Goal: Transaction & Acquisition: Book appointment/travel/reservation

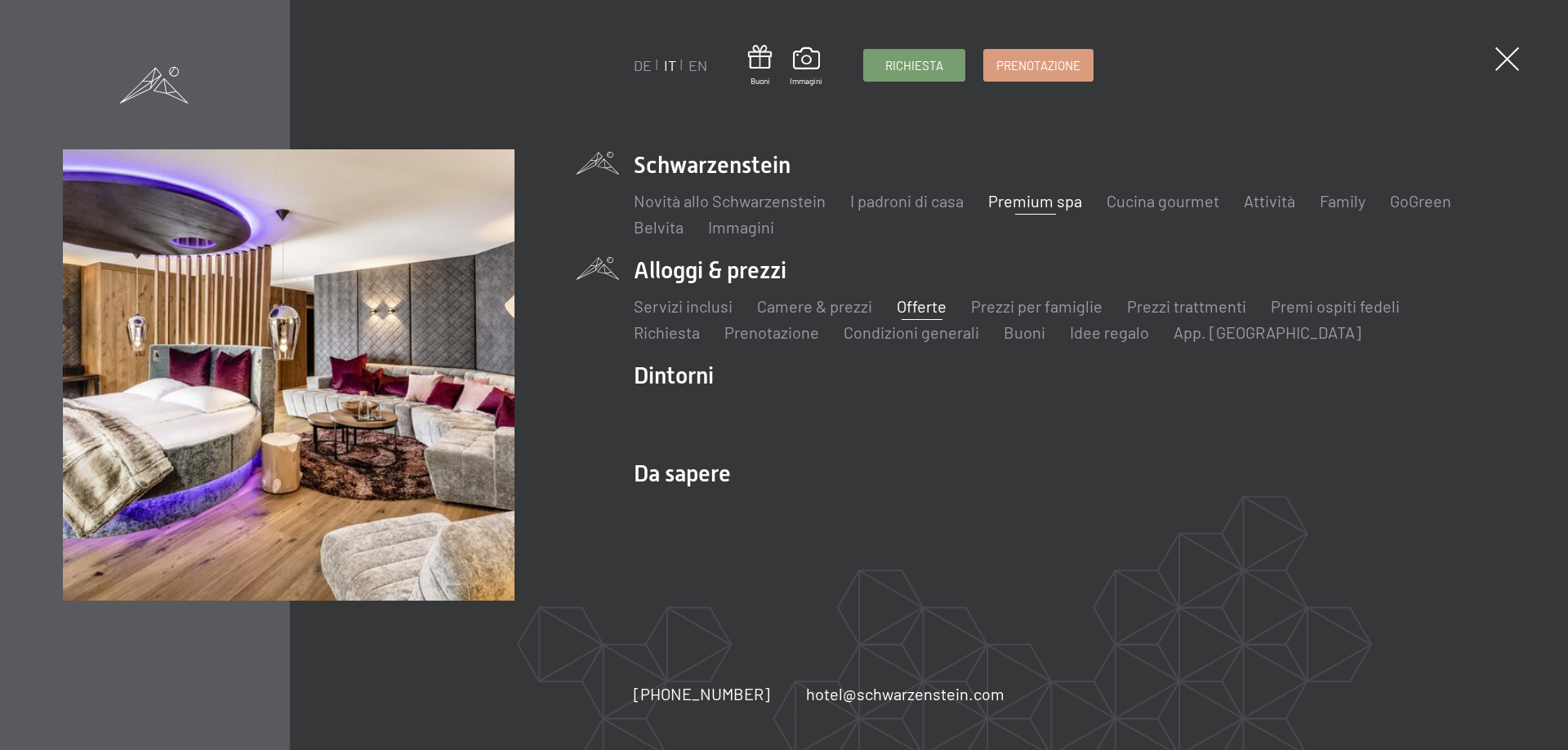
click at [930, 312] on link "Offerte" at bounding box center [921, 306] width 50 height 20
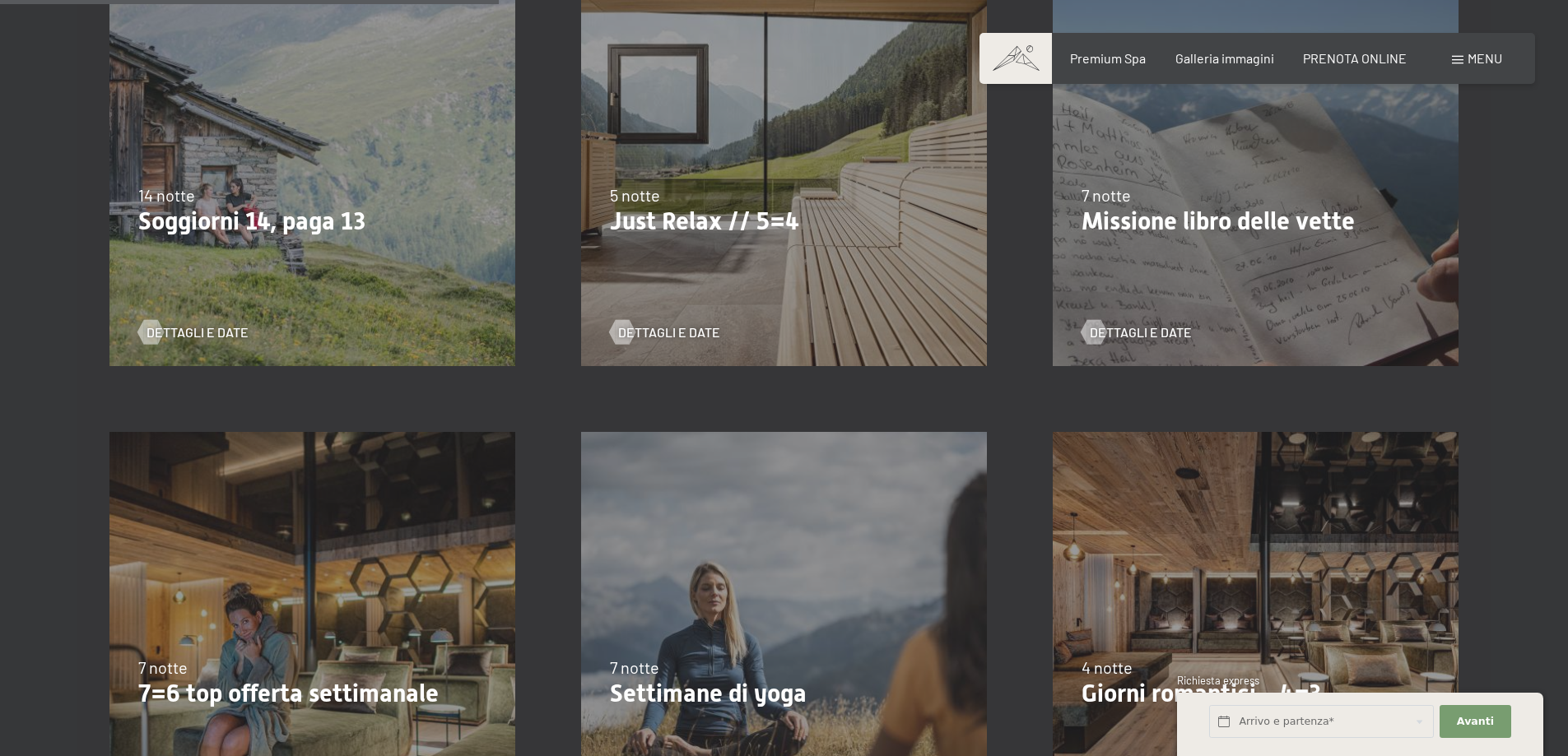
scroll to position [1004, 0]
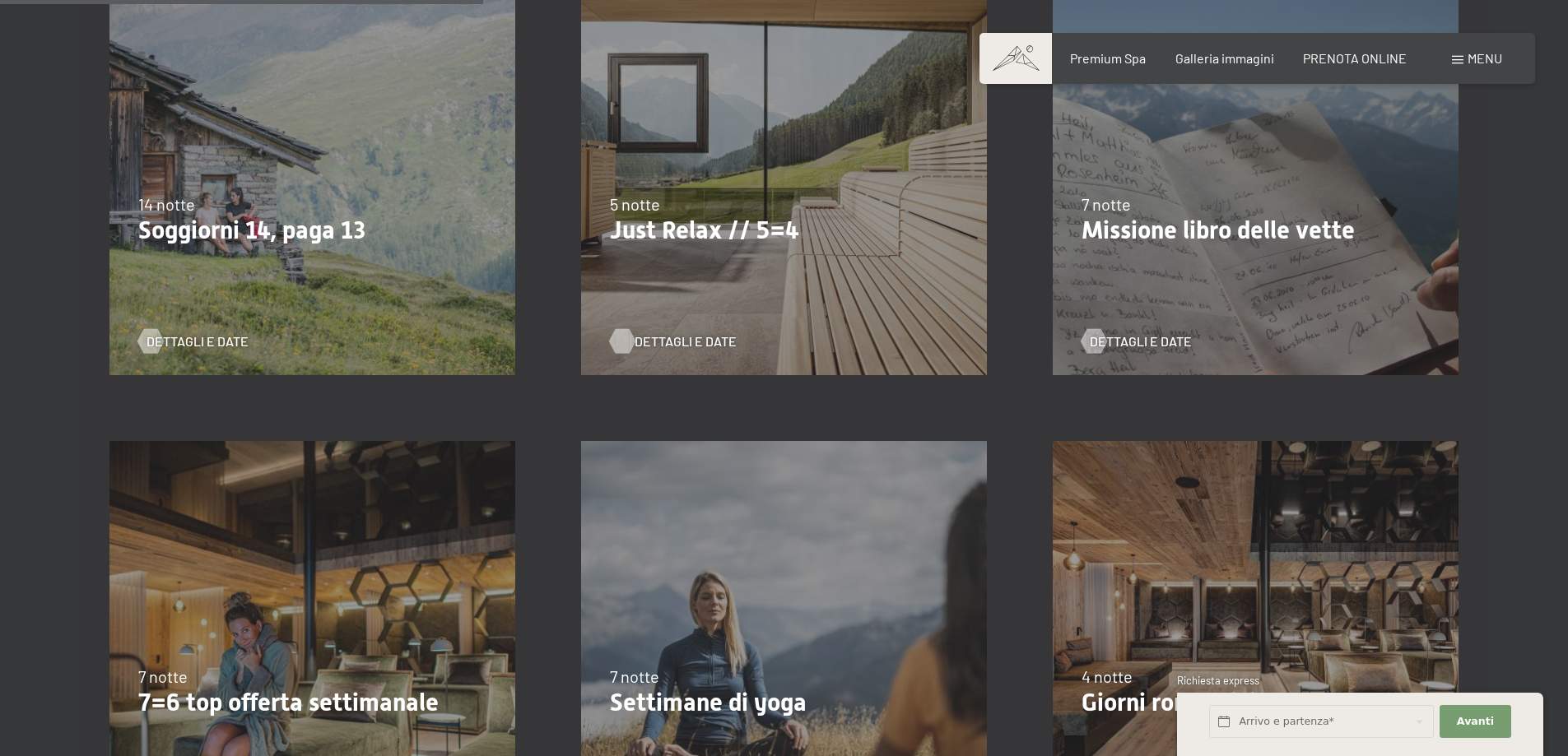
click at [660, 340] on span "Dettagli e Date" at bounding box center [686, 342] width 102 height 18
click at [1339, 608] on div "9/11/2025-5/12/2025 8/12/2025-19/12/2025 11/1/2026-23/1/2026 8/3/2026-27/3/2026…" at bounding box center [1256, 644] width 471 height 471
click at [1543, 644] on section "✓ ogni mese ✓ JAN ✓ FEB ✓ MAR ✓ APR ✓ MAI ✓ JUN ✓ JUL ✓ AUG ✓ SEP ✓ OKT ✓ NOV ✓…" at bounding box center [784, 597] width 1568 height 2618
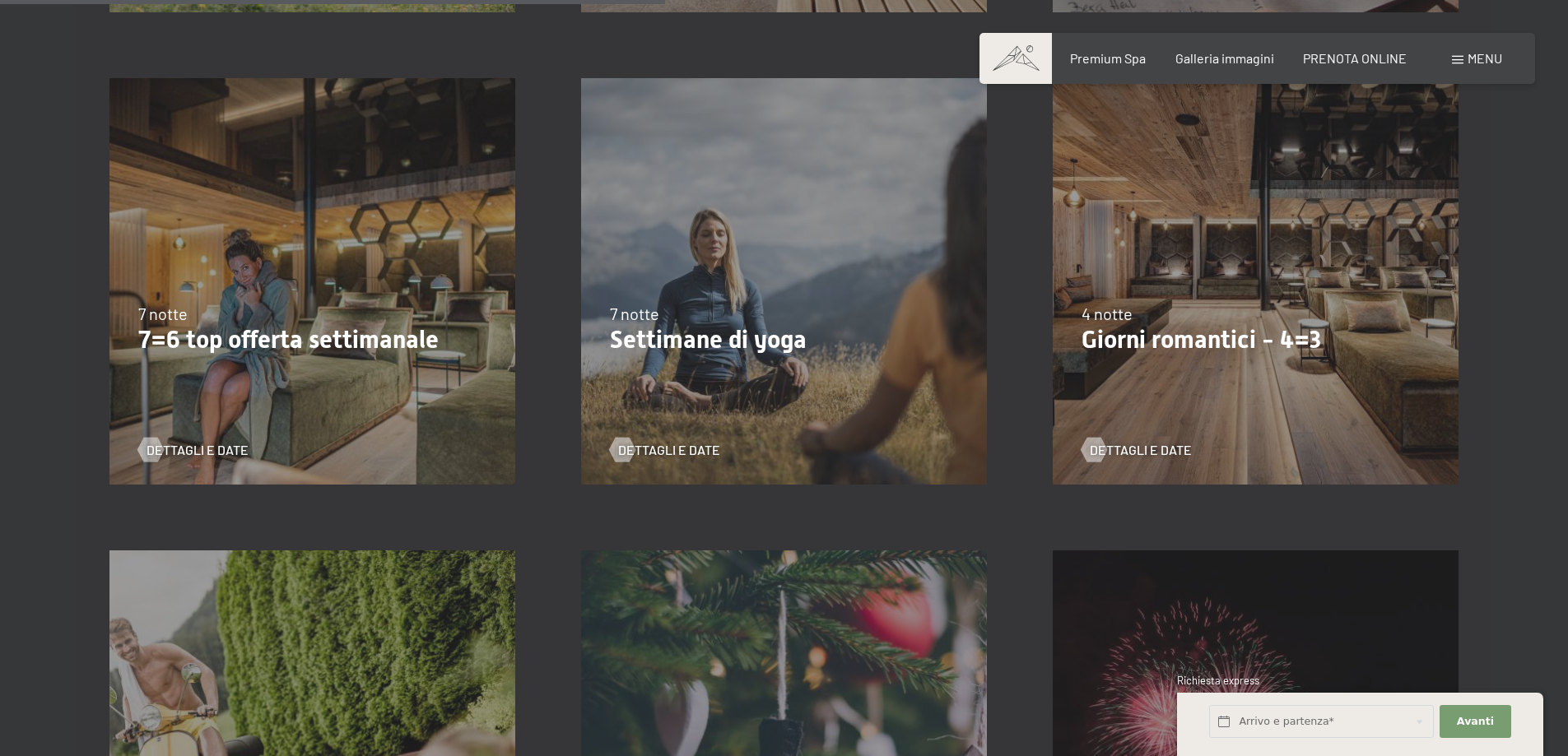
scroll to position [1381, 0]
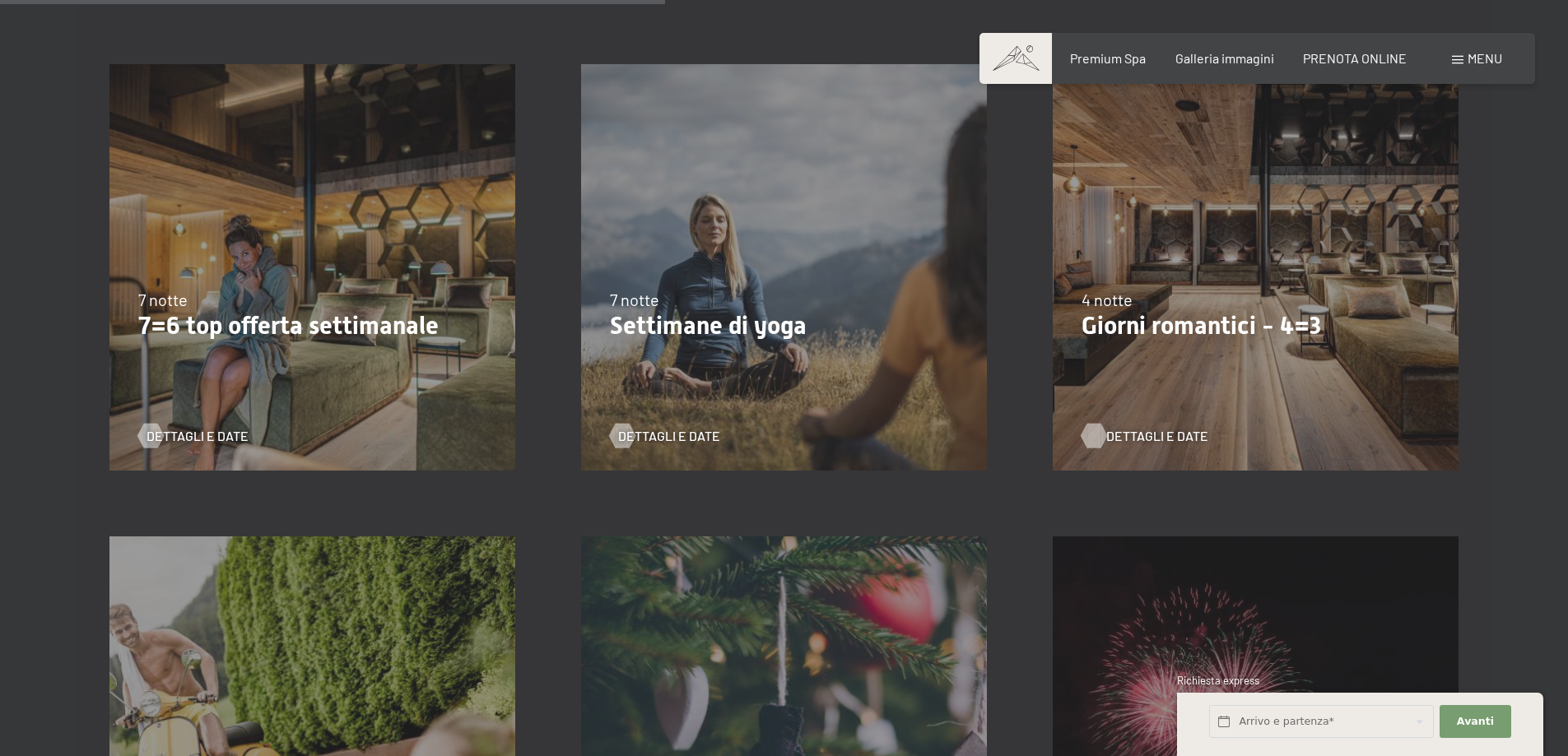
click at [1170, 433] on span "Dettagli e Date" at bounding box center [1158, 437] width 102 height 18
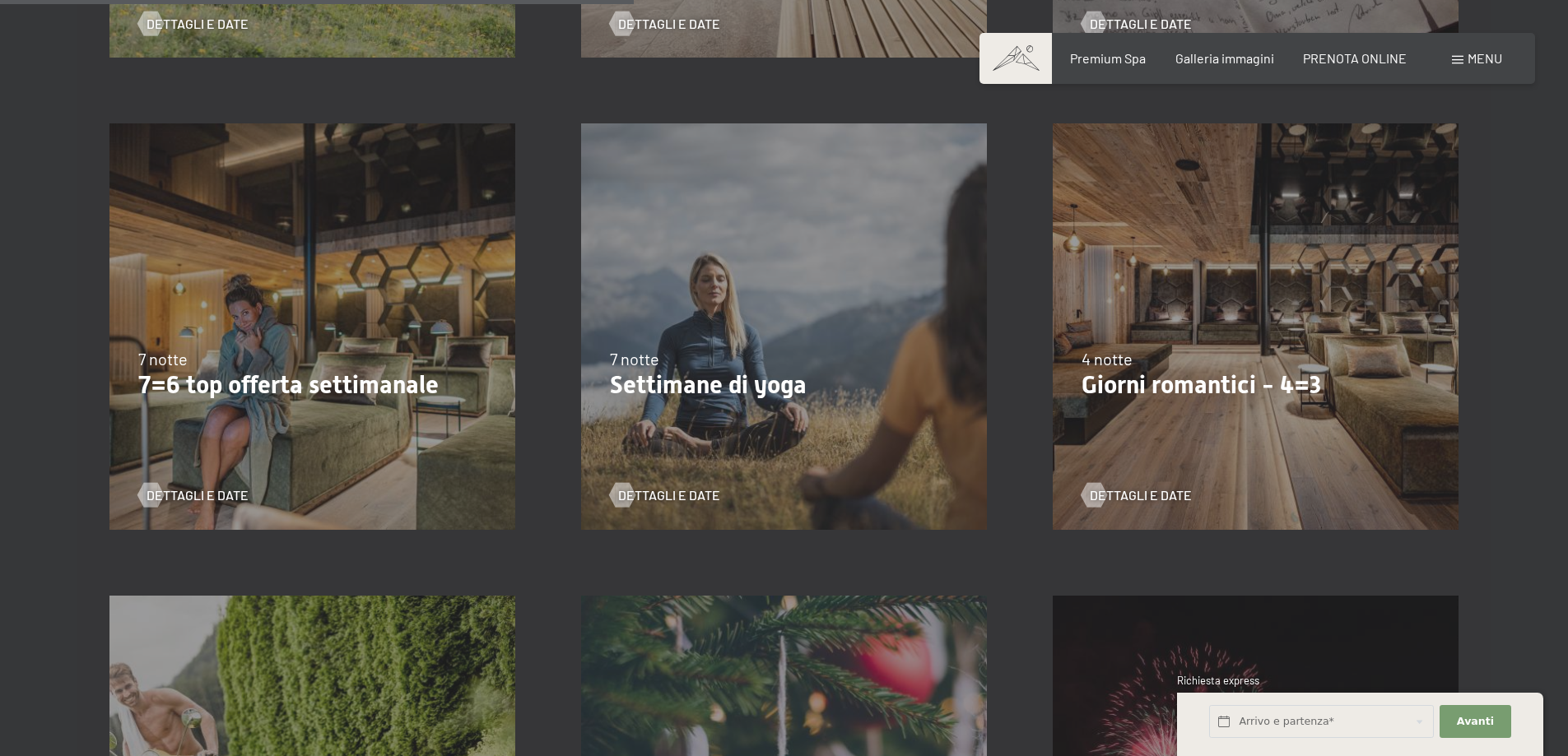
scroll to position [1317, 0]
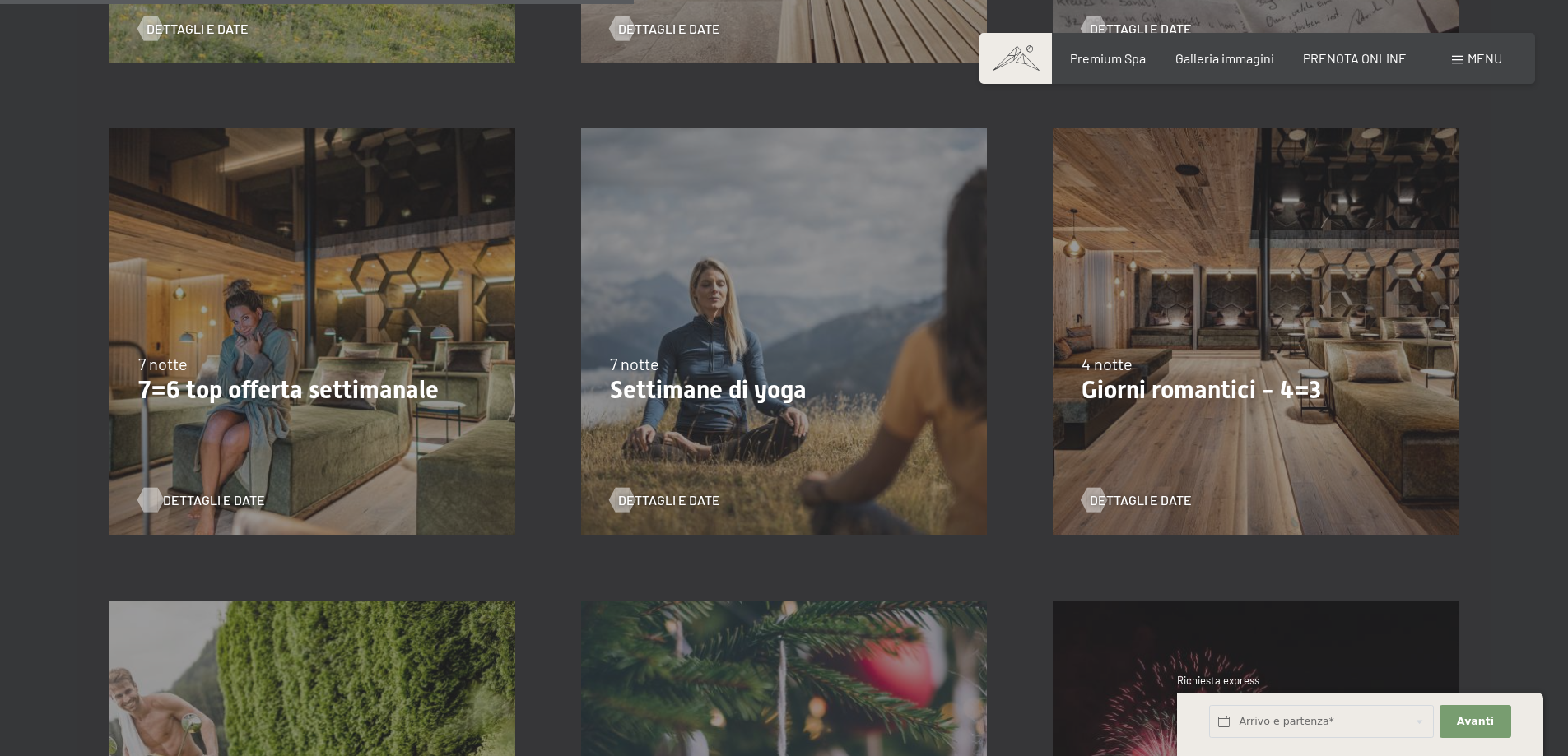
click at [197, 499] on span "Dettagli e Date" at bounding box center [214, 500] width 102 height 18
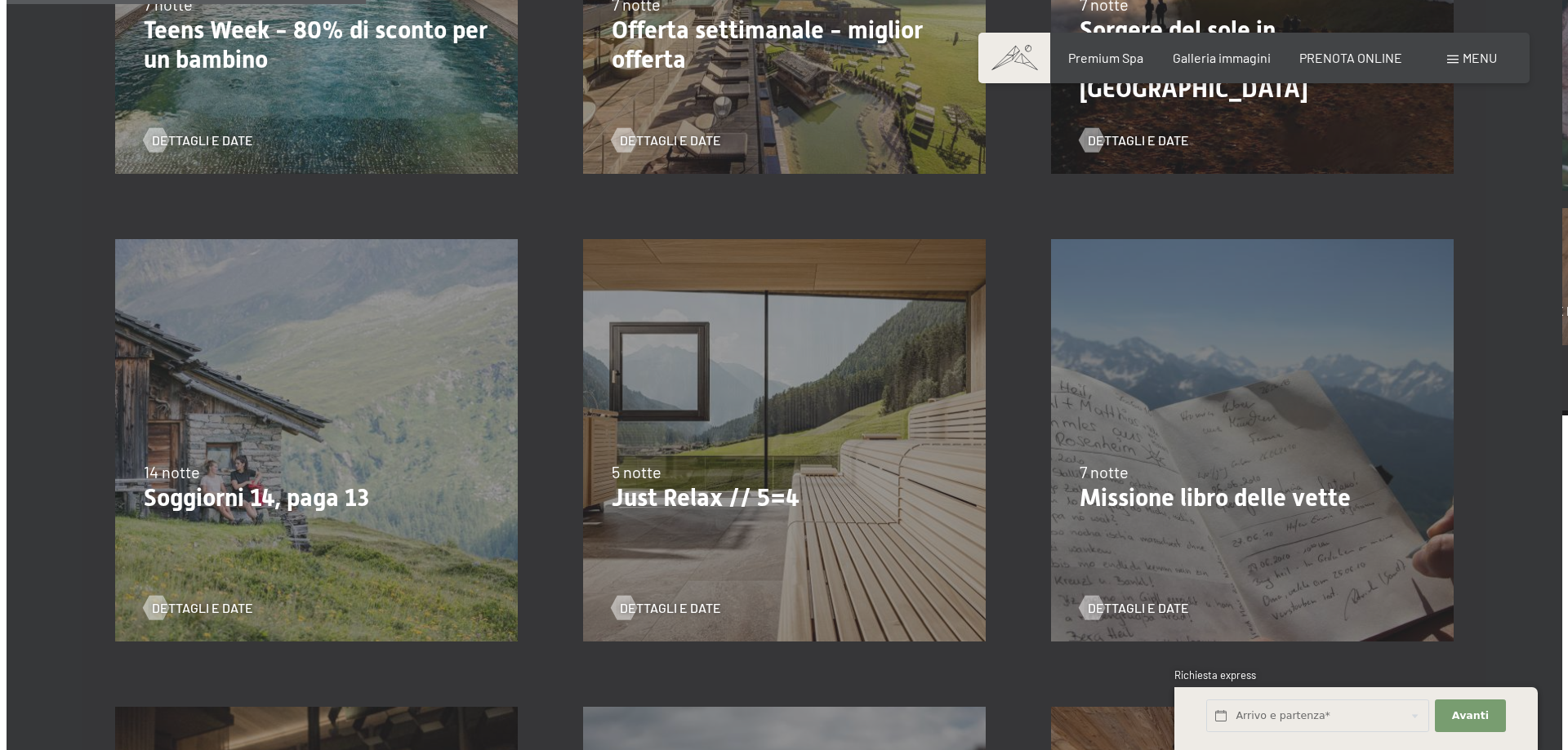
scroll to position [594, 0]
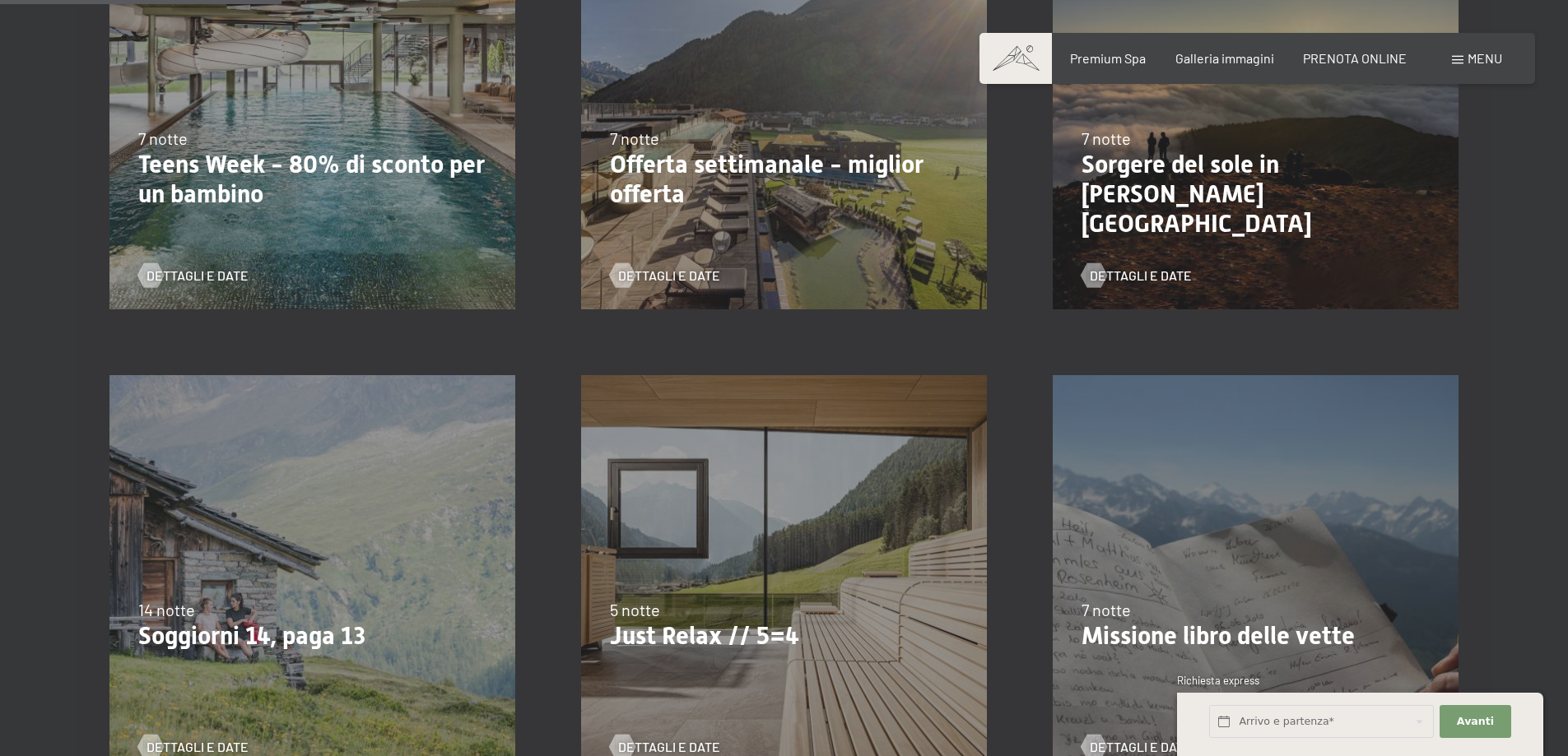
click at [1464, 61] on div "Menu" at bounding box center [1477, 58] width 50 height 18
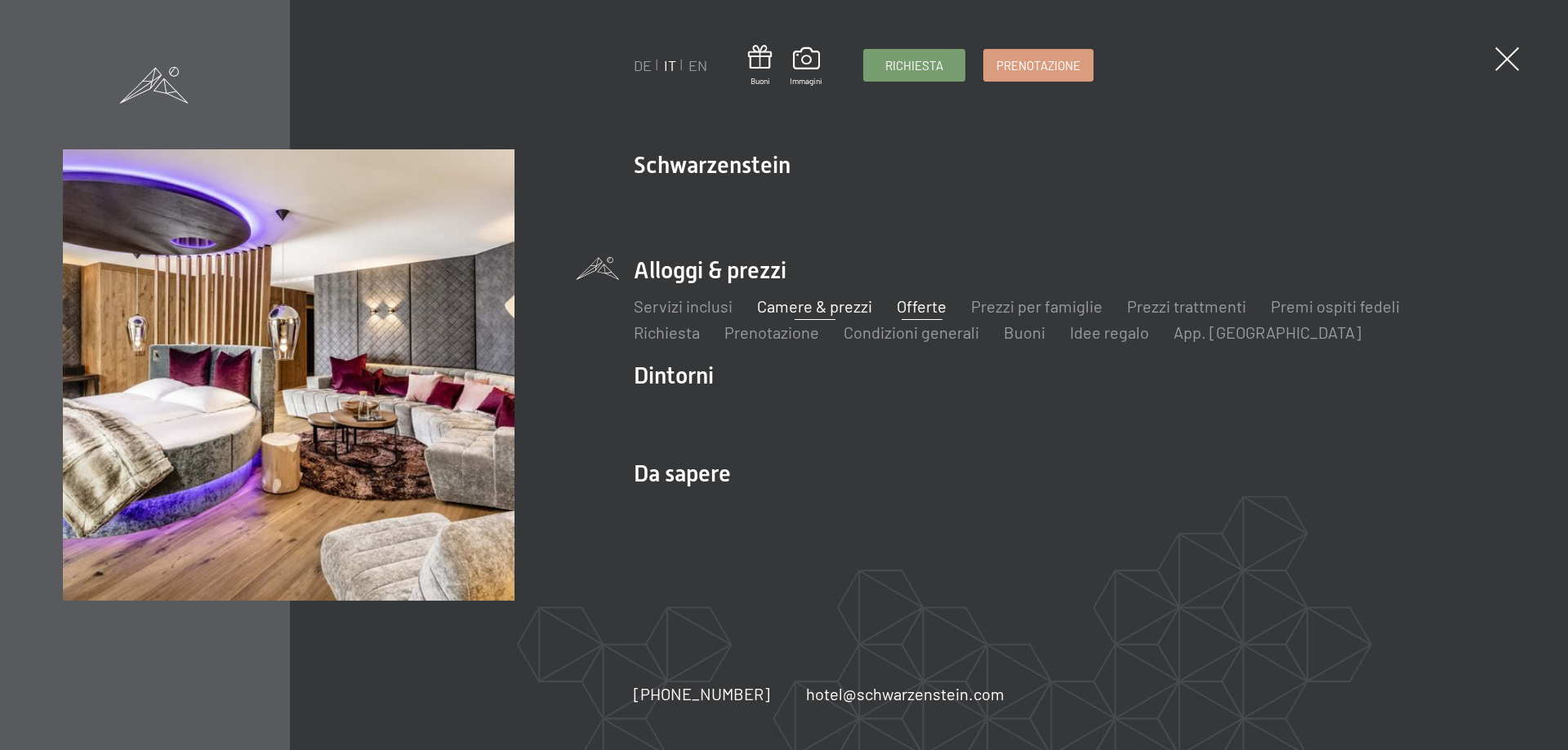
click at [821, 307] on link "Camere & prezzi" at bounding box center [815, 306] width 116 height 20
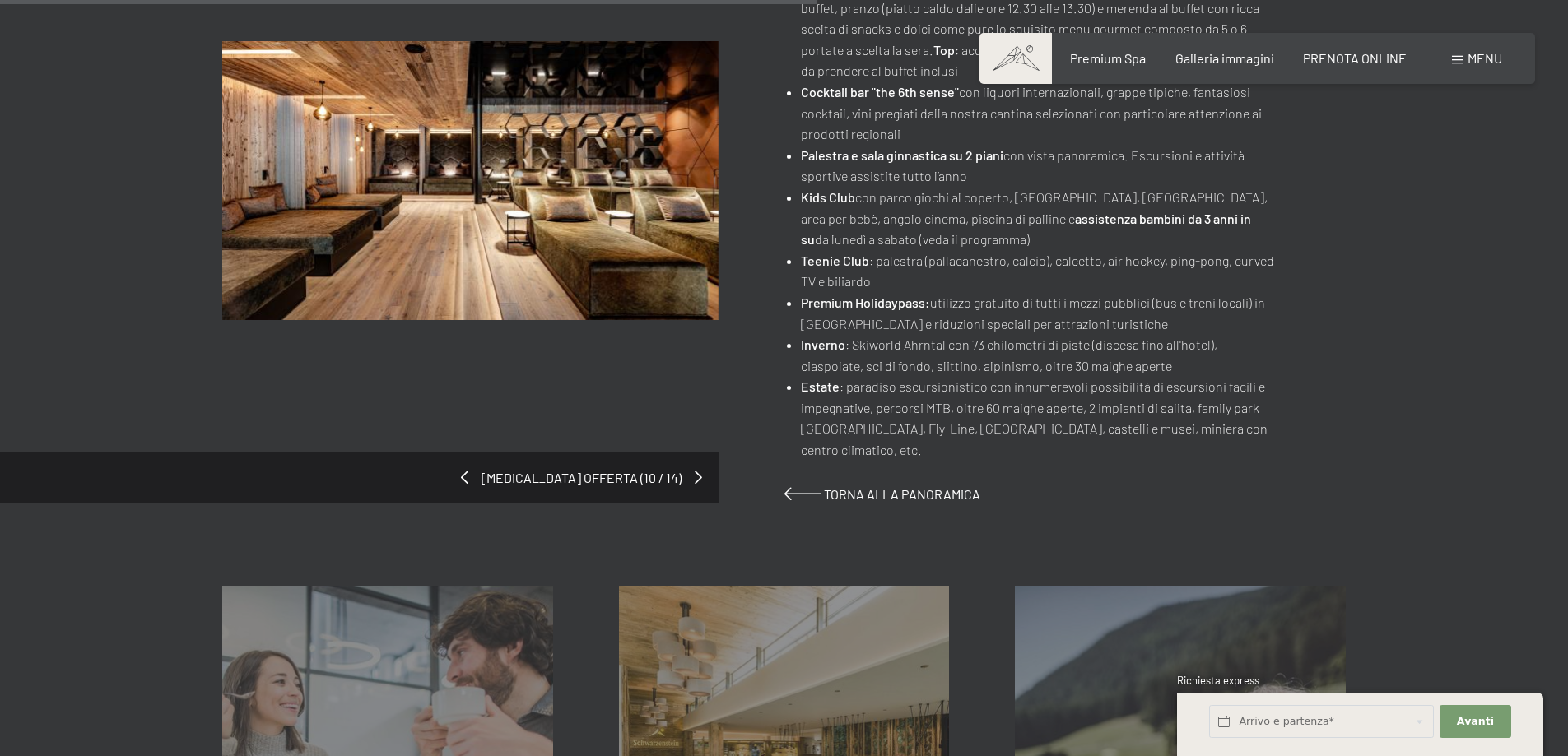
scroll to position [983, 0]
click at [697, 473] on span at bounding box center [701, 479] width 7 height 13
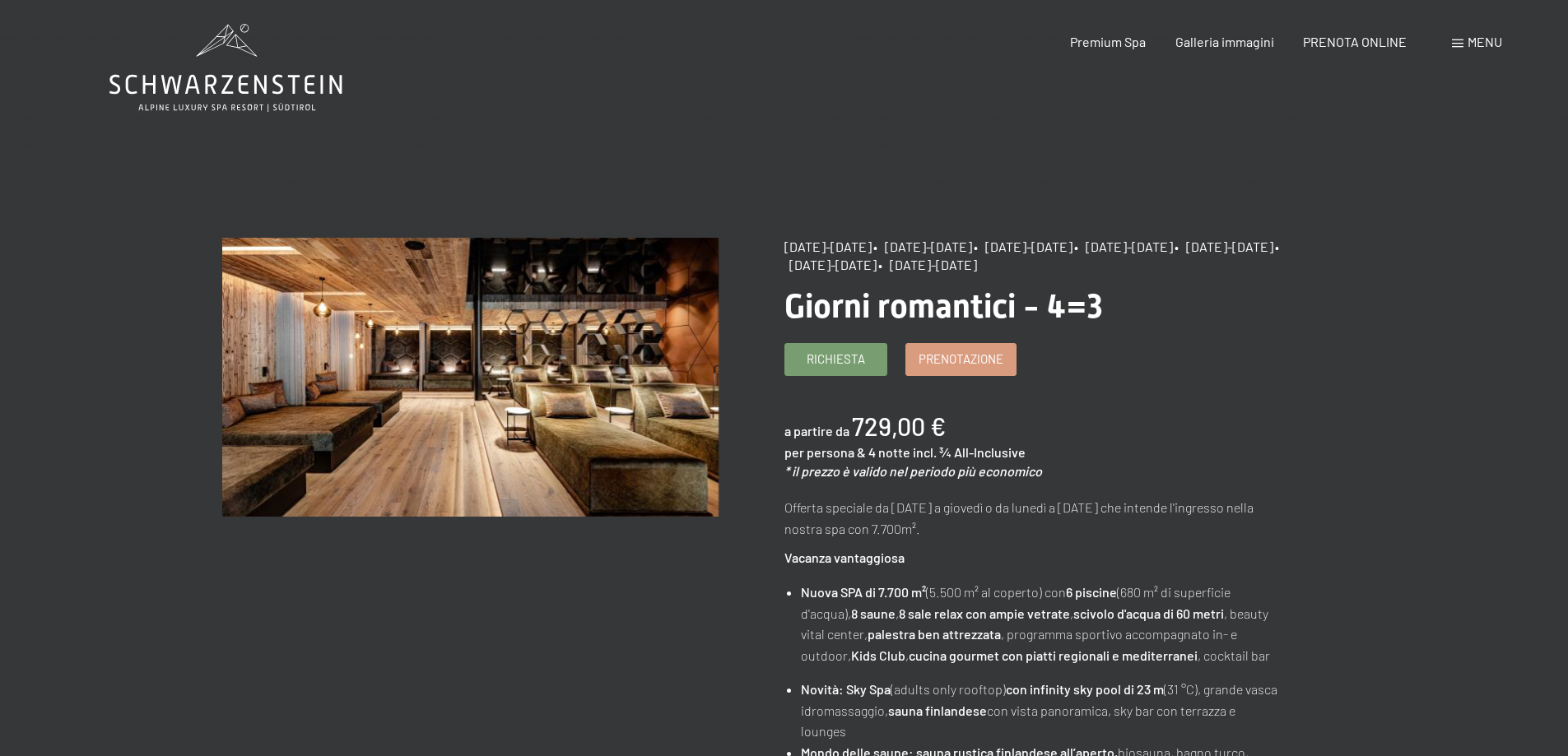
scroll to position [0, 0]
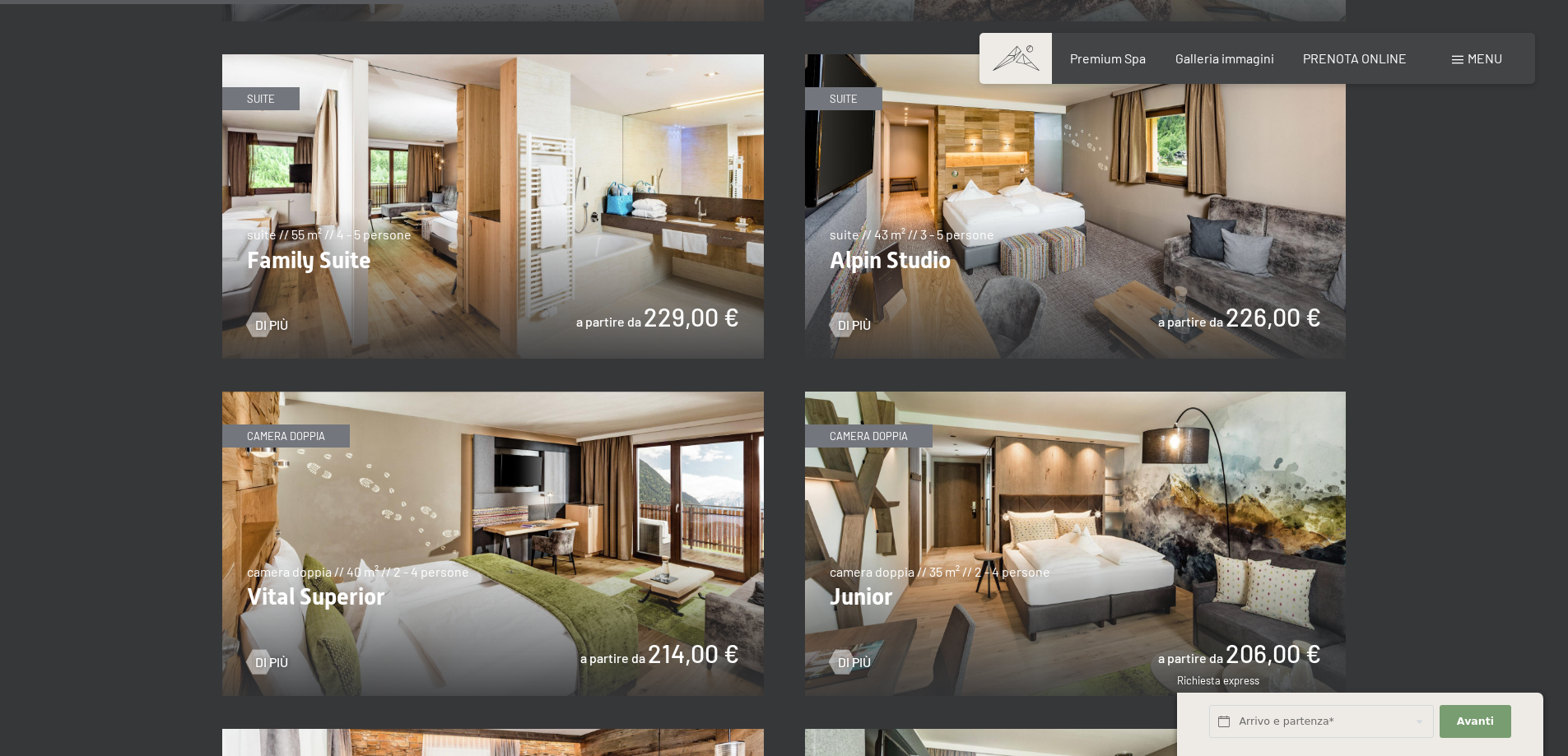
scroll to position [2046, 0]
